Goal: Obtain resource: Obtain resource

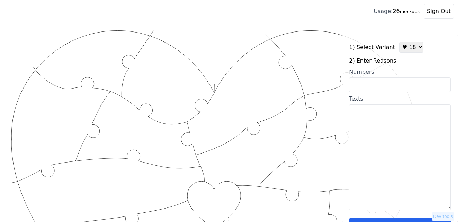
click at [408, 48] on select "♥ 12 ♥ 18 ♥ 28 ♥ 40 ♥ 50 ♥ 60 ♥ 70" at bounding box center [411, 47] width 24 height 11
select select "1"
click at [399, 42] on select "♥ 12 ♥ 18 ♥ 28 ♥ 40 ♥ 50 ♥ 60 ♥ 70" at bounding box center [411, 47] width 24 height 11
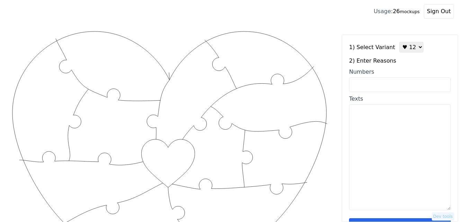
click at [386, 125] on textarea "Texts" at bounding box center [400, 158] width 102 height 106
paste textarea "I love the way you always make me laugh I love the way you love with your whole…"
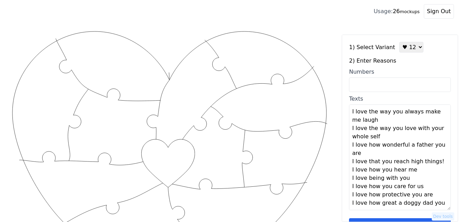
click at [400, 126] on textarea "I love the way you always make me laugh I love the way you love with your whole…" at bounding box center [400, 158] width 102 height 106
click at [384, 121] on textarea "I love the way you always make me laugh I love the way you love with your whole…" at bounding box center [400, 158] width 102 height 106
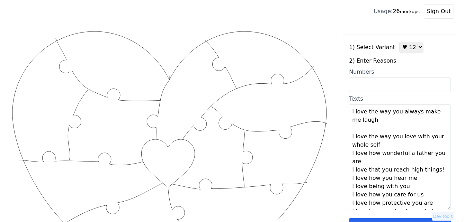
click at [387, 143] on textarea "I love the way you always make me laugh I love the way you love with your whole…" at bounding box center [400, 158] width 102 height 106
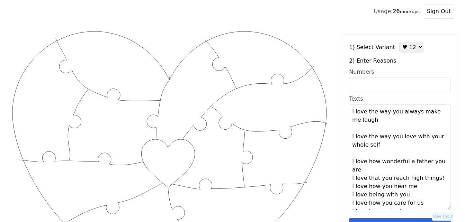
click at [389, 168] on textarea "I love the way you always make me laugh I love the way you love with your whole…" at bounding box center [400, 158] width 102 height 106
click at [433, 186] on textarea "I love the way you always make me laugh I love the way you love with your whole…" at bounding box center [400, 158] width 102 height 106
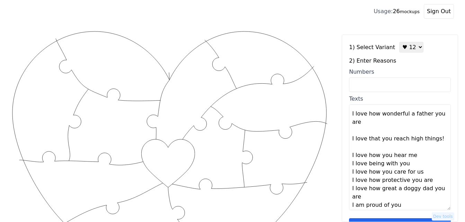
scroll to position [69, 0]
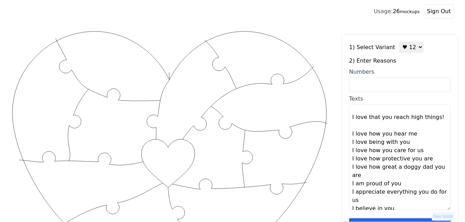
click at [423, 133] on textarea "I love the way you always make me laugh I love the way you love with your whole…" at bounding box center [400, 158] width 102 height 106
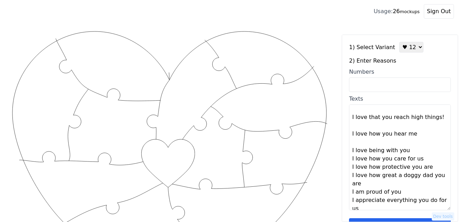
click at [418, 156] on textarea "I love the way you always make me laugh I love the way you love with your whole…" at bounding box center [400, 158] width 102 height 106
click at [416, 149] on textarea "I love the way you always make me laugh I love the way you love with your whole…" at bounding box center [400, 158] width 102 height 106
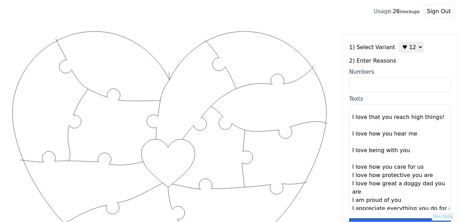
click at [422, 166] on textarea "I love the way you always make me laugh I love the way you love with your whole…" at bounding box center [400, 158] width 102 height 106
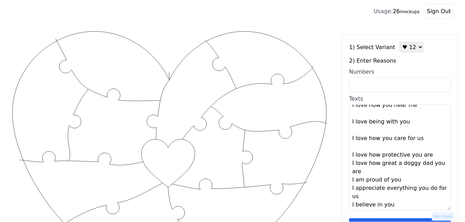
scroll to position [100, 0]
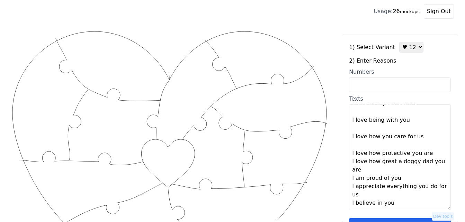
click at [429, 156] on textarea "I love the way you always make me laugh I love the way you love with your whole…" at bounding box center [400, 158] width 102 height 106
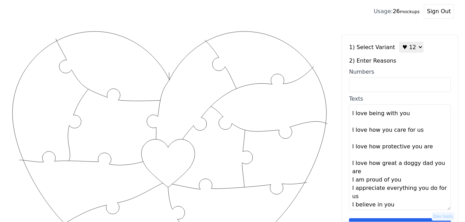
scroll to position [108, 0]
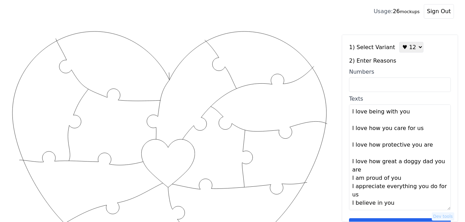
click at [411, 177] on textarea "I love the way you always make me laugh I love the way you love with your whole…" at bounding box center [400, 158] width 102 height 106
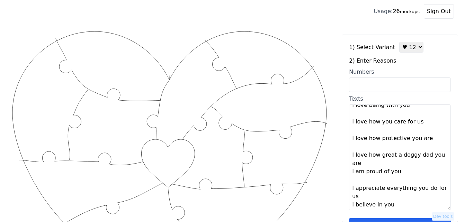
scroll to position [116, 0]
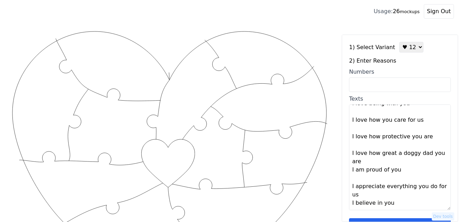
click at [377, 193] on textarea "I love the way you always make me laugh I love the way you love with your whole…" at bounding box center [400, 158] width 102 height 106
type textarea "I love the way you always make me laugh I love the way you love with your whole…"
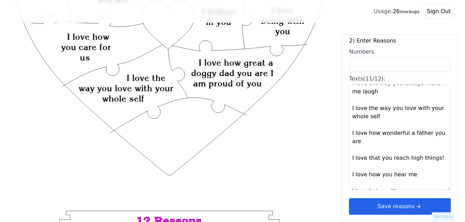
scroll to position [0, 0]
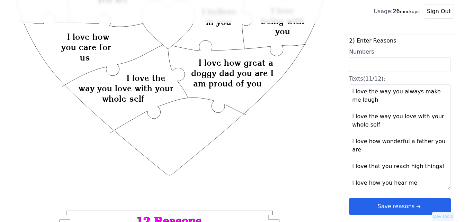
drag, startPoint x: 394, startPoint y: 182, endPoint x: 343, endPoint y: 87, distance: 108.2
click at [343, 87] on div "1) Select Variant ♥ 12 ♥ 18 ♥ 28 ♥ 40 ♥ 50 ♥ 60 ♥ 70 2) Enter Reasons Numbers T…" at bounding box center [400, 129] width 116 height 188
click at [382, 67] on input "Numbers" at bounding box center [400, 64] width 102 height 15
type input "8"
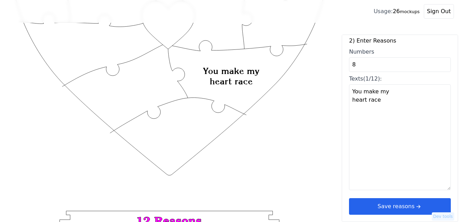
click at [391, 102] on textarea "You make my heart race" at bounding box center [400, 138] width 102 height 106
click at [365, 124] on textarea "You make my heart race" at bounding box center [400, 138] width 102 height 106
paste textarea "I love the way you always make me laugh I love the way you love with your whole…"
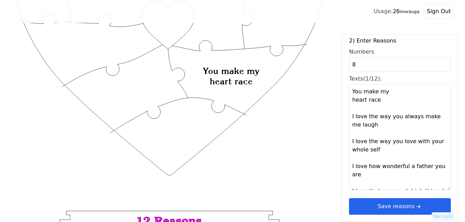
scroll to position [146, 0]
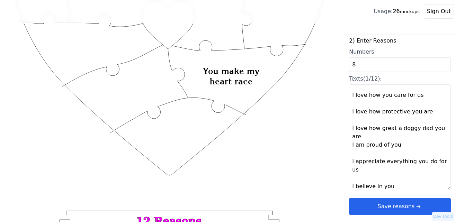
type textarea "You make my heart race I love the way you always make me laugh I love the way y…"
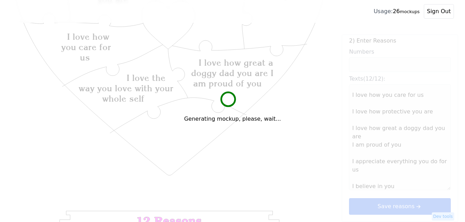
scroll to position [208, 0]
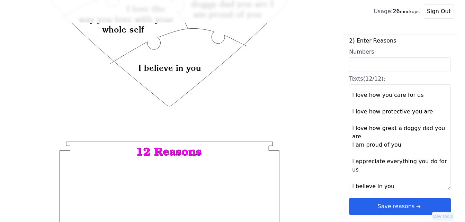
click at [401, 204] on button "Save reasons" at bounding box center [400, 206] width 102 height 17
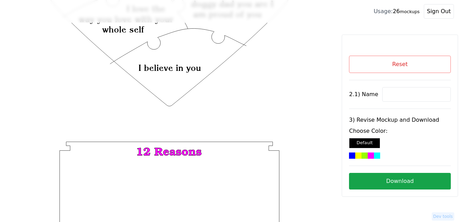
click at [391, 95] on input at bounding box center [416, 94] width 69 height 15
paste input "[PERSON_NAME]"
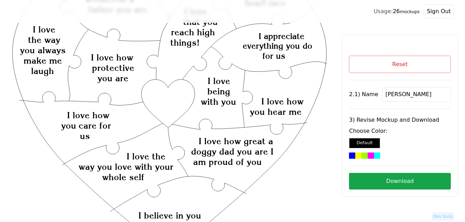
scroll to position [35, 0]
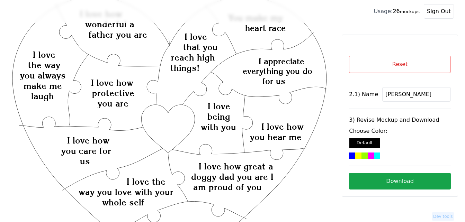
type input "[PERSON_NAME]"
click at [178, 126] on icon "Created with Snap Created with Snap Created with Snap I love how great a doggy …" at bounding box center [169, 226] width 317 height 462
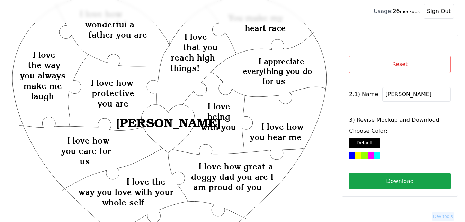
click at [376, 156] on div at bounding box center [377, 156] width 6 height 6
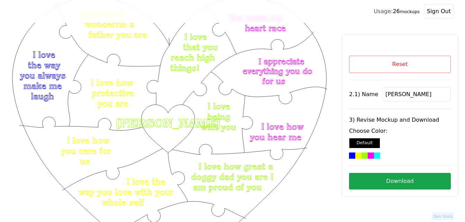
click at [382, 183] on button "Download" at bounding box center [400, 181] width 102 height 17
